Goal: Task Accomplishment & Management: Manage account settings

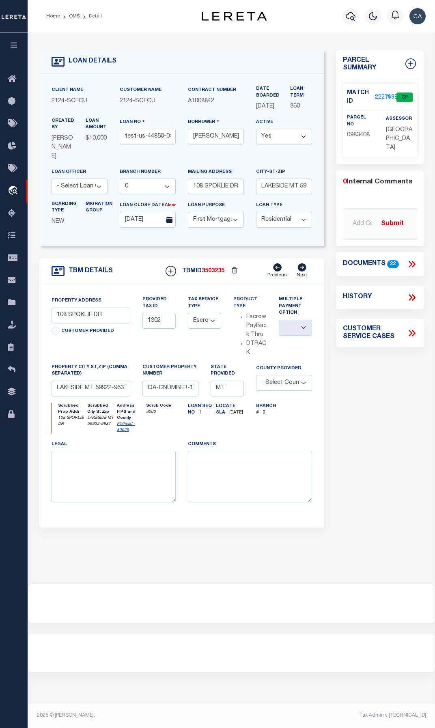
select select "25314"
select select "10"
select select "Escrow"
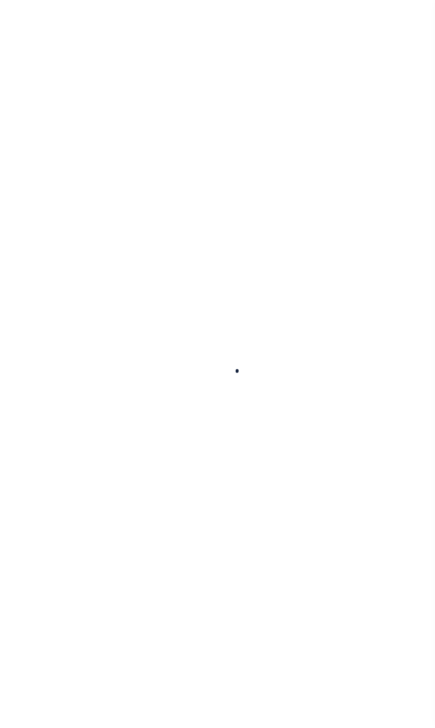
type input "test-us-44850-08-11-2025"
type input "[PERSON_NAME] Contrerses"
select select
type input "108 SPOKLIE DR"
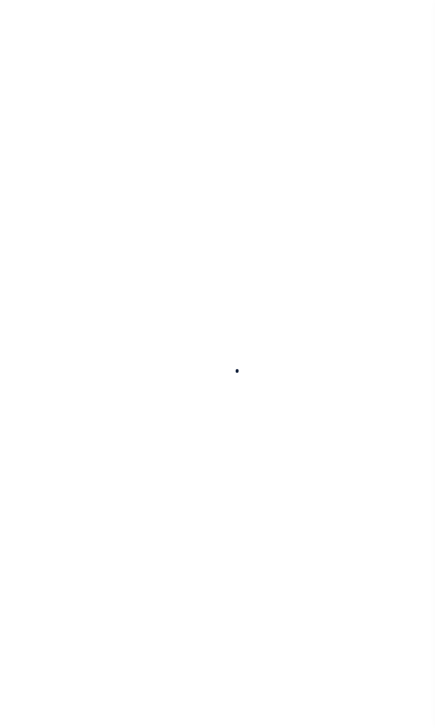
type input "LAKESIDE MT 59922-9637"
type input "[DATE]"
select select "10"
select select "Escrow"
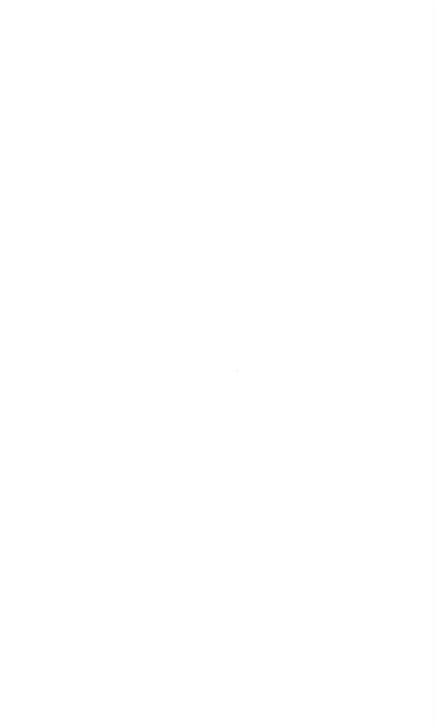
select select "25314"
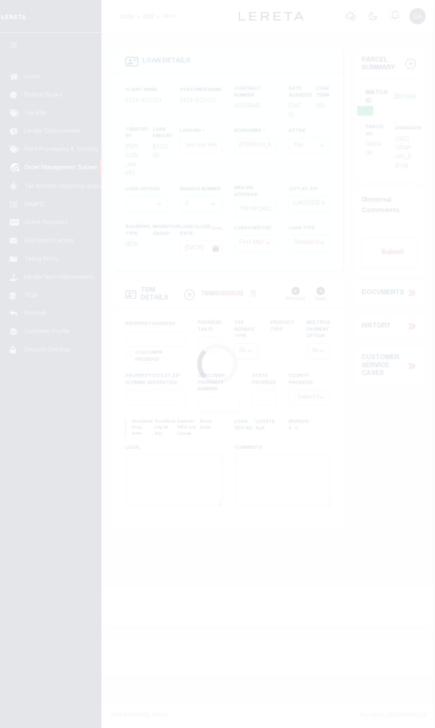
type input "108 SPOKLIE DR"
type input "1302"
select select
type input "LAKESIDE MT 59922-9637"
type input "QA-CNUMBER-102134"
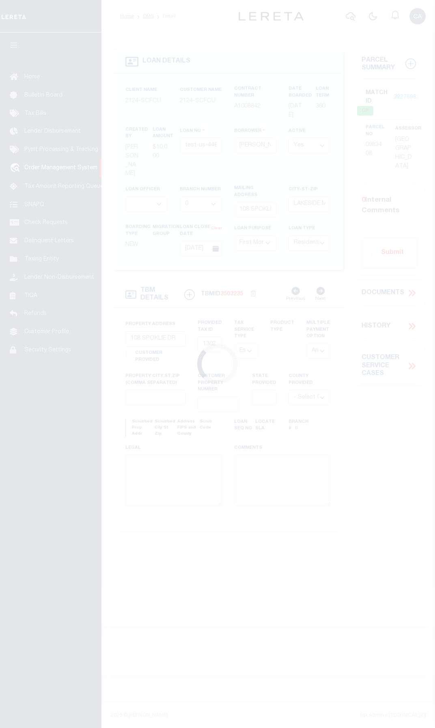
type input "MT"
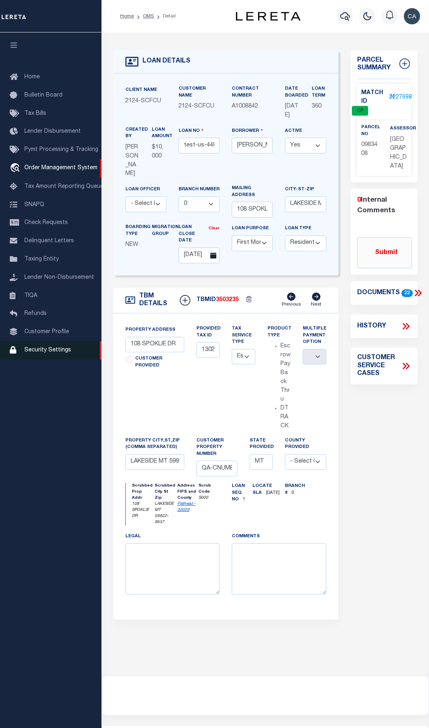
click at [58, 352] on link "Security Settings" at bounding box center [51, 350] width 102 height 18
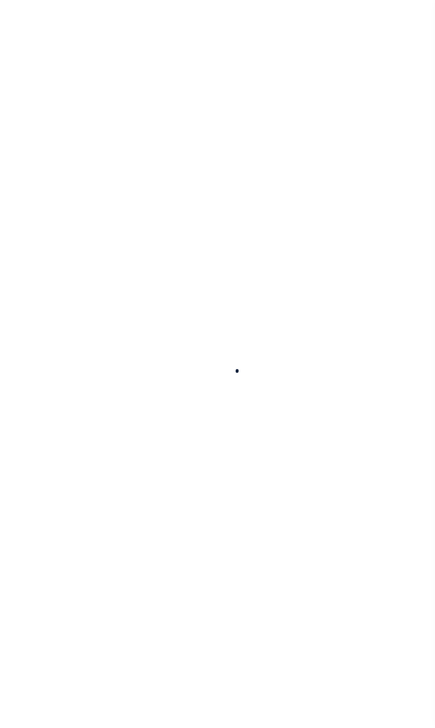
select select "100"
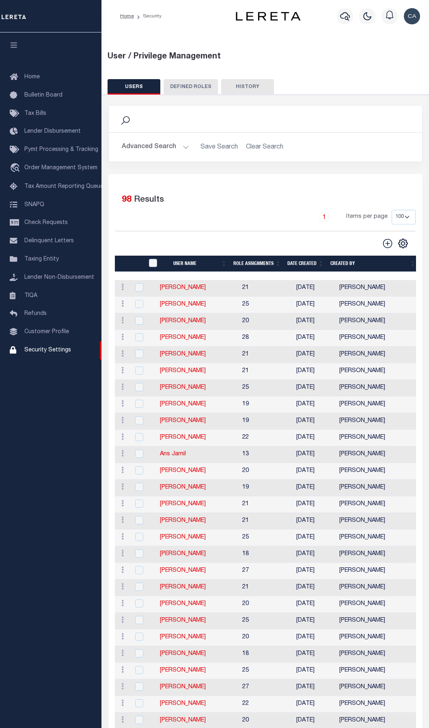
click at [178, 159] on div "Advanced Search Save Search Clear Search User Name Contains Contains Is" at bounding box center [265, 147] width 313 height 29
click at [177, 149] on button "Advanced Search" at bounding box center [155, 147] width 67 height 16
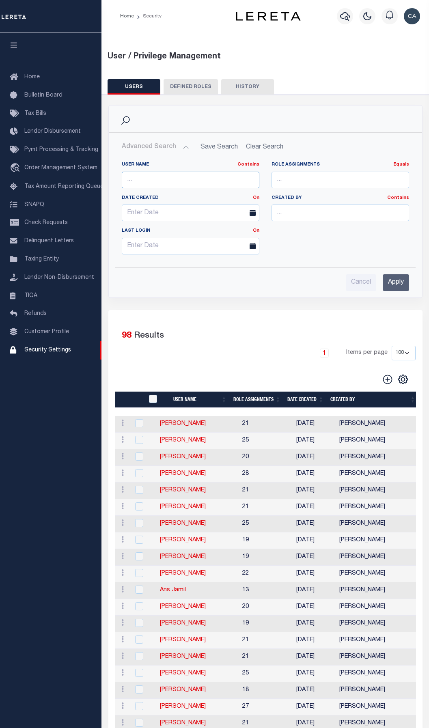
click at [200, 180] on input "text" at bounding box center [191, 180] width 138 height 17
paste input "QA Automation"
type input "QA Automation"
click at [398, 289] on input "Apply" at bounding box center [396, 282] width 26 height 17
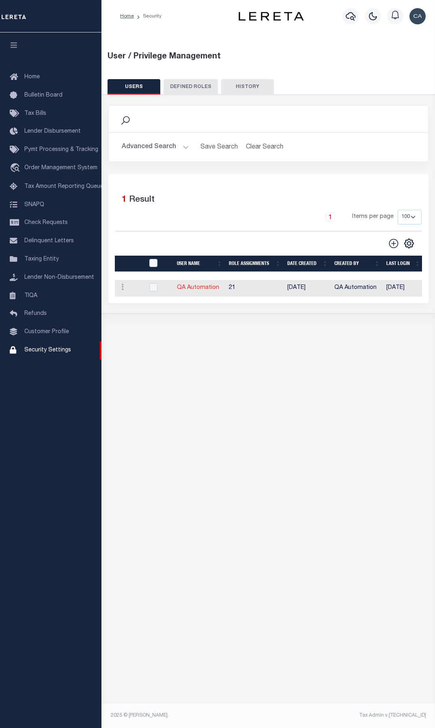
click at [186, 291] on link "QA Automation" at bounding box center [198, 288] width 42 height 6
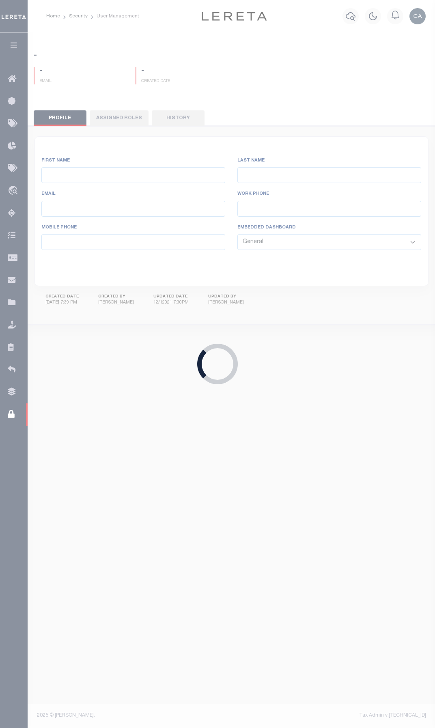
type input "QA"
type input "Automation"
type input "[EMAIL_ADDRESS][DOMAIN_NAME]"
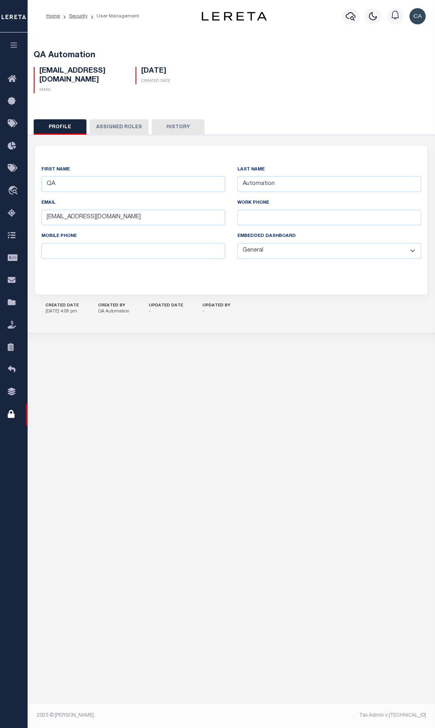
click at [149, 118] on div "Profile Assigned Roles History QA" at bounding box center [231, 222] width 415 height 225
click at [169, 118] on div "Profile Assigned Roles History QA" at bounding box center [231, 222] width 415 height 225
click at [169, 136] on div "First Name QA Last Name Automation Email qaautomation@accumatch.com Work Phone …" at bounding box center [231, 234] width 415 height 199
click at [165, 130] on button "History" at bounding box center [178, 126] width 53 height 15
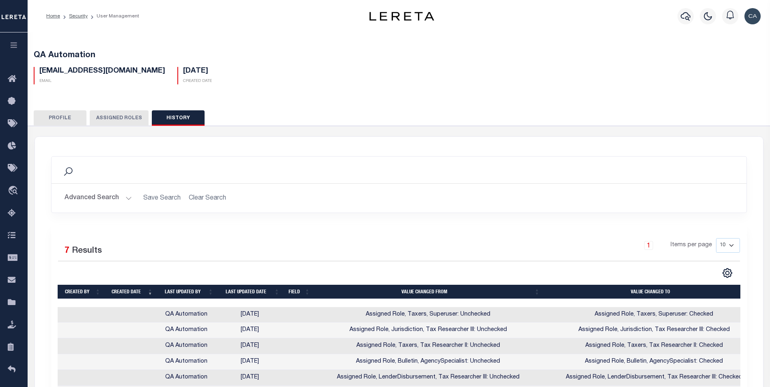
click at [77, 114] on button "Profile" at bounding box center [60, 117] width 53 height 15
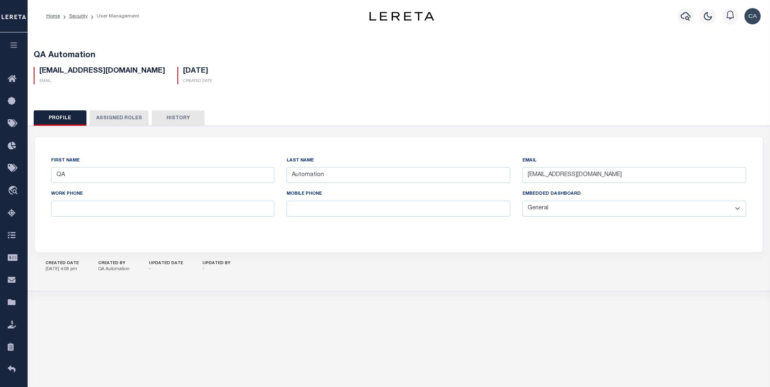
click at [17, 45] on icon "button" at bounding box center [13, 44] width 9 height 7
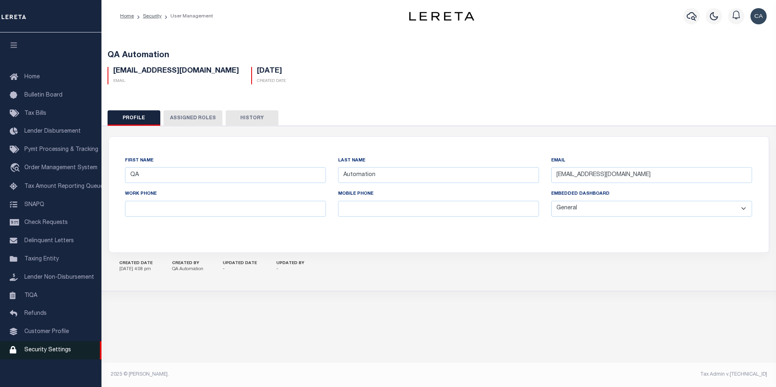
click at [53, 353] on span "Security Settings" at bounding box center [47, 351] width 47 height 6
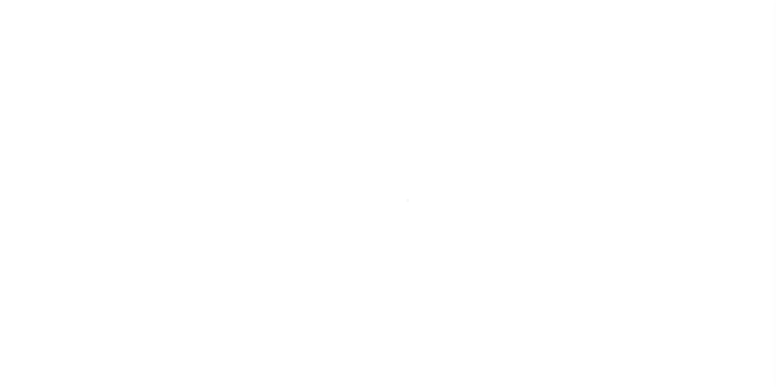
select select "100"
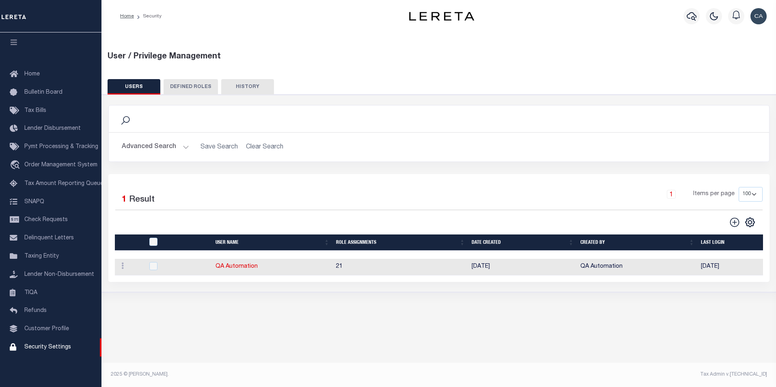
click at [372, 332] on div "User / Privilege Management USERS DEFINED ROLES Is 1" at bounding box center [439, 206] width 675 height 349
click at [149, 156] on div "Advanced Search Save Search Clear Search UsersGridWrapper_dynamictable_____Defa…" at bounding box center [439, 147] width 661 height 29
click at [143, 147] on button "Advanced Search" at bounding box center [155, 147] width 67 height 16
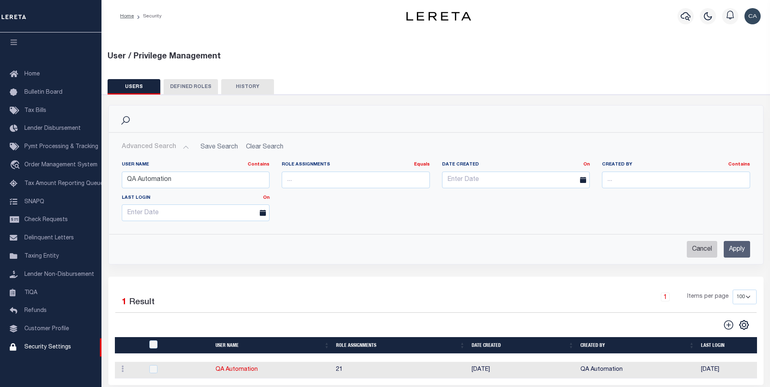
click at [707, 251] on input "Cancel" at bounding box center [702, 249] width 30 height 17
checkbox input "true"
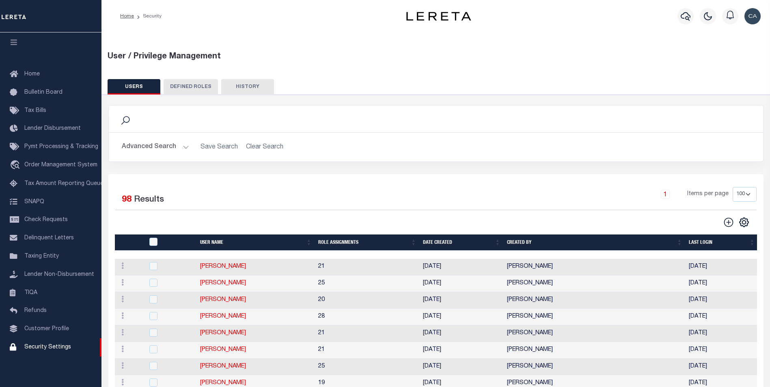
click at [80, 72] on link "Home" at bounding box center [51, 74] width 102 height 18
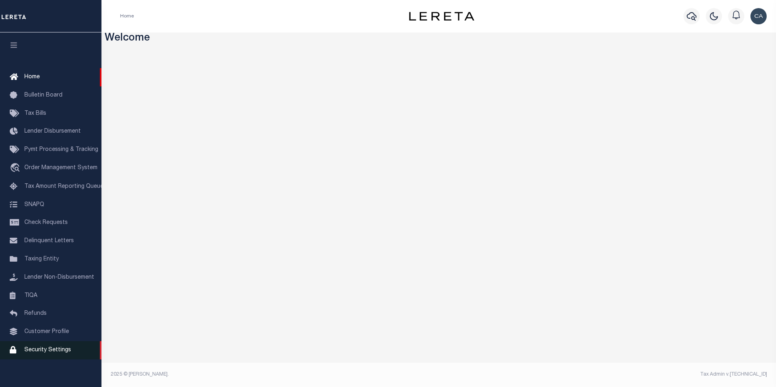
click at [62, 353] on span "Security Settings" at bounding box center [47, 351] width 47 height 6
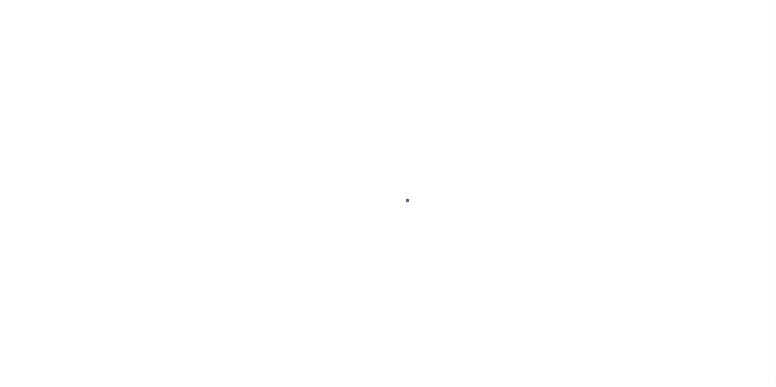
select select "100"
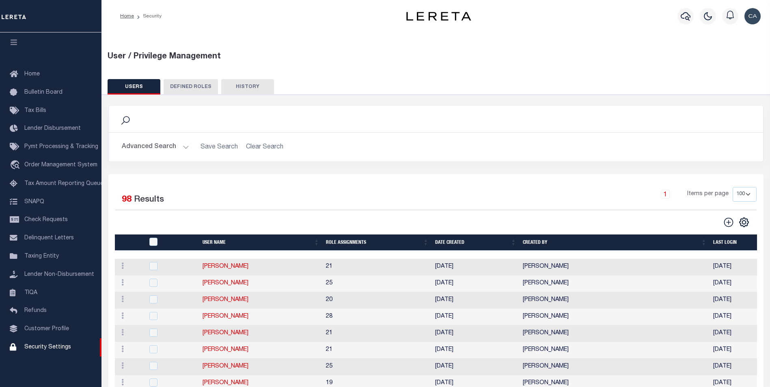
click at [246, 88] on button "HISTORY" at bounding box center [247, 86] width 53 height 15
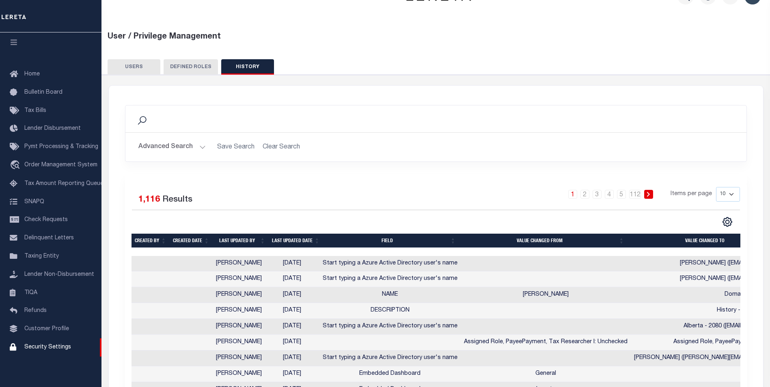
scroll to position [0, 0]
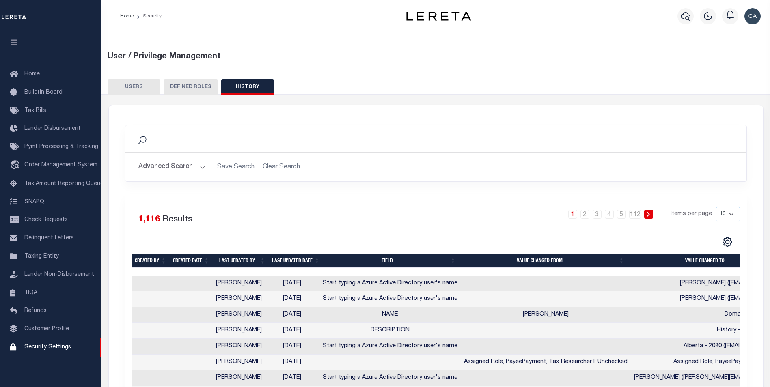
click at [149, 91] on button "USERS" at bounding box center [134, 86] width 53 height 15
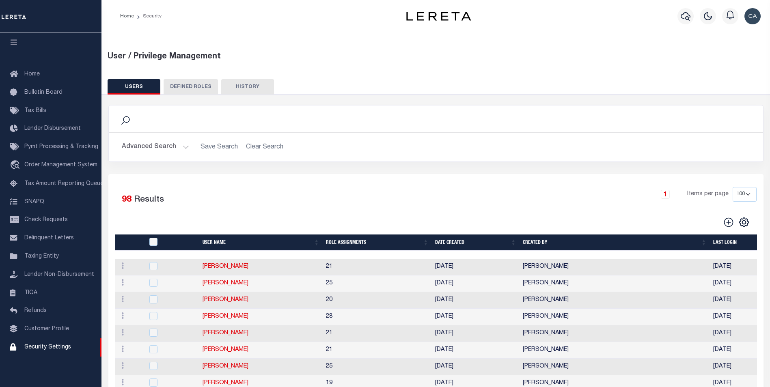
click at [179, 147] on button "Advanced Search" at bounding box center [155, 147] width 67 height 16
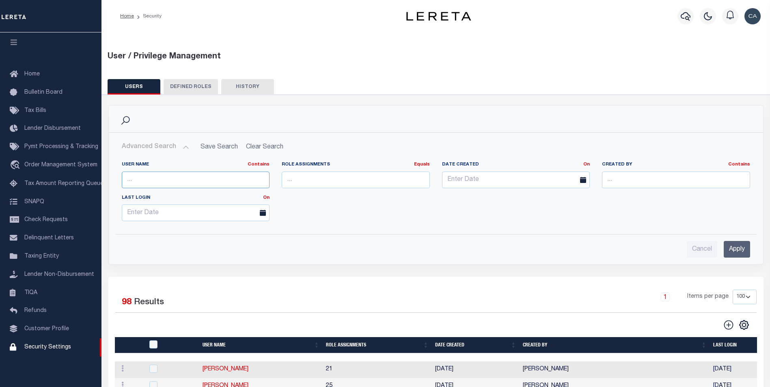
click at [201, 181] on input "text" at bounding box center [196, 180] width 148 height 17
paste input "QA Automation"
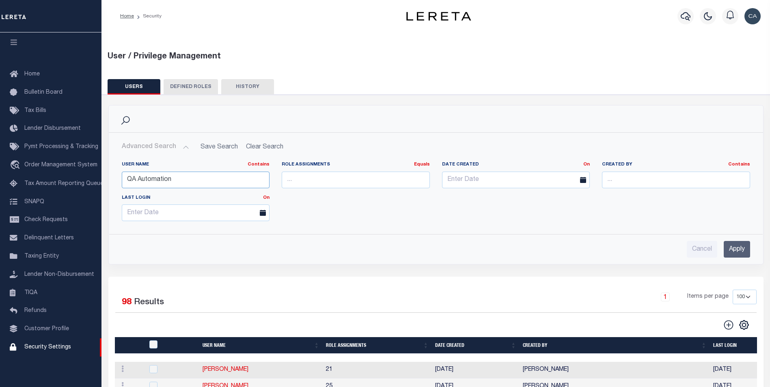
type input "QA Automation"
click at [745, 257] on input "Apply" at bounding box center [737, 249] width 26 height 17
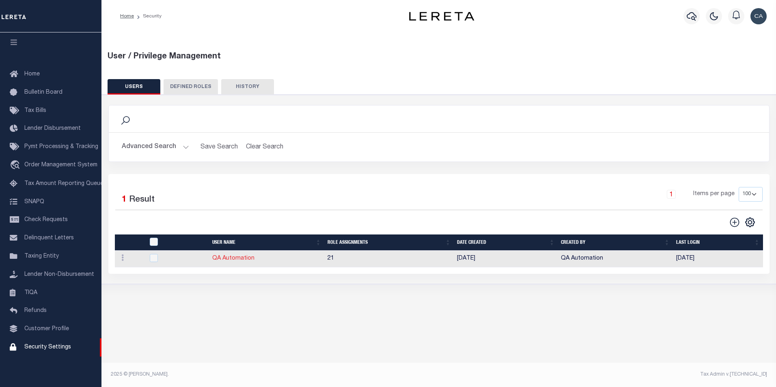
click at [234, 261] on link "QA Automation" at bounding box center [233, 259] width 42 height 6
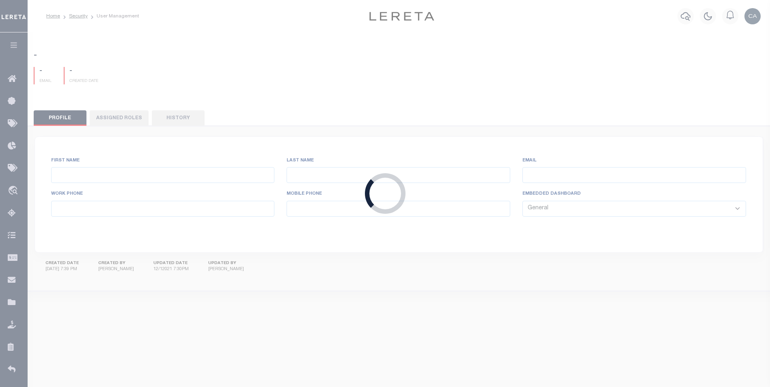
type input "QA"
type input "Automation"
type input "[EMAIL_ADDRESS][DOMAIN_NAME]"
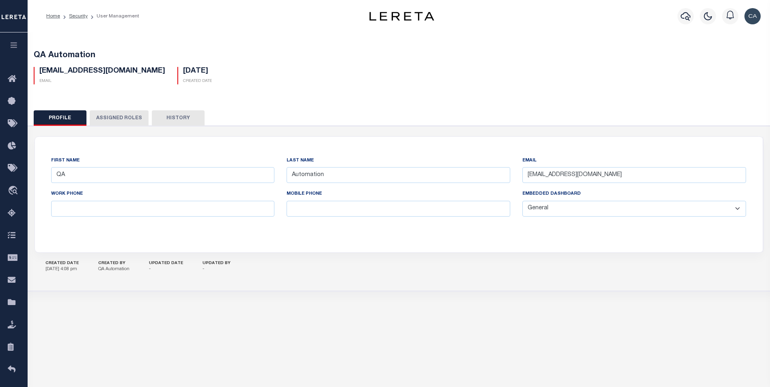
click at [164, 122] on button "History" at bounding box center [178, 117] width 53 height 15
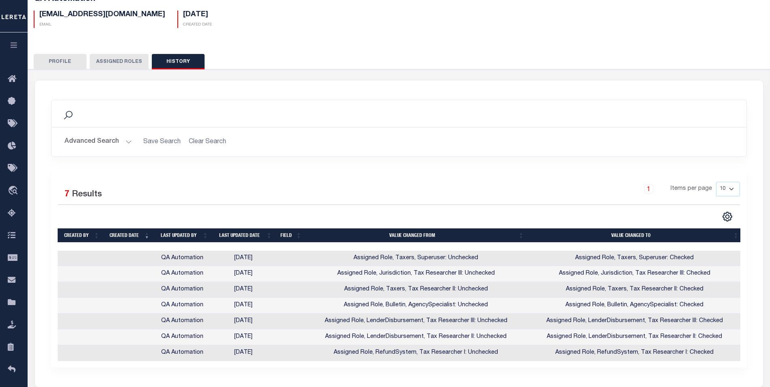
scroll to position [108, 0]
